Goal: Check status: Check status

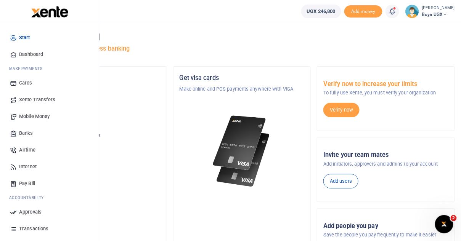
scroll to position [47, 0]
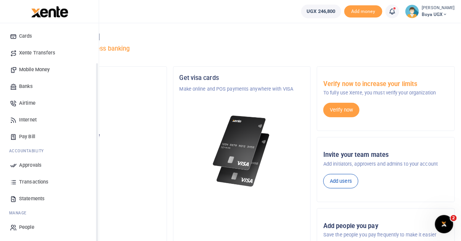
click at [43, 184] on span "Transactions" at bounding box center [33, 182] width 29 height 8
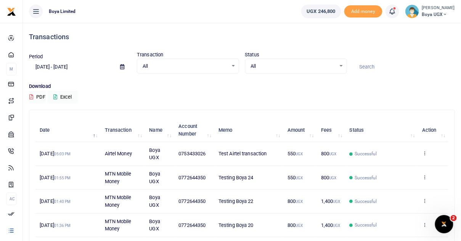
click at [346, 156] on td "Successful" at bounding box center [381, 154] width 72 height 24
click at [183, 159] on td "0753433026" at bounding box center [194, 154] width 40 height 24
click at [431, 154] on td "View details Send again" at bounding box center [433, 154] width 30 height 24
click at [427, 156] on icon at bounding box center [424, 153] width 5 height 5
click at [404, 170] on link "View details" at bounding box center [397, 166] width 60 height 11
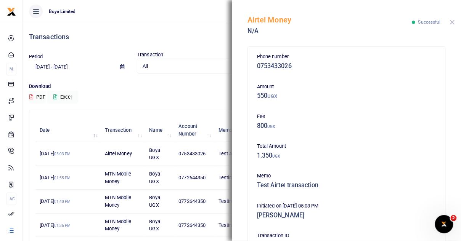
click at [454, 24] on button "Close" at bounding box center [452, 22] width 5 height 5
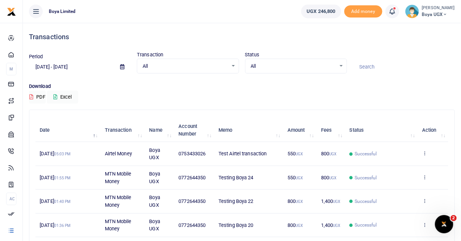
click at [437, 13] on span "Boya UGX" at bounding box center [438, 14] width 33 height 7
